Goal: Navigation & Orientation: Find specific page/section

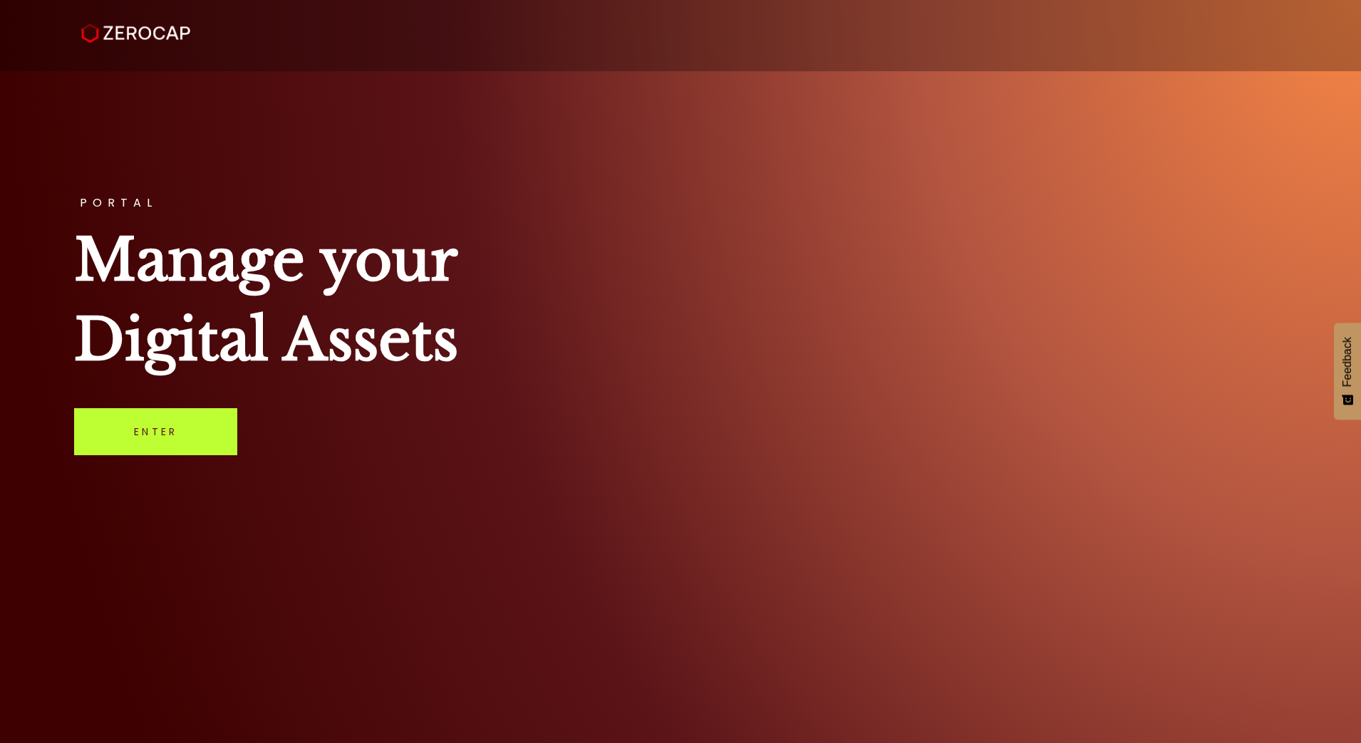
click at [163, 449] on link "Enter" at bounding box center [155, 431] width 163 height 47
